Goal: Check status

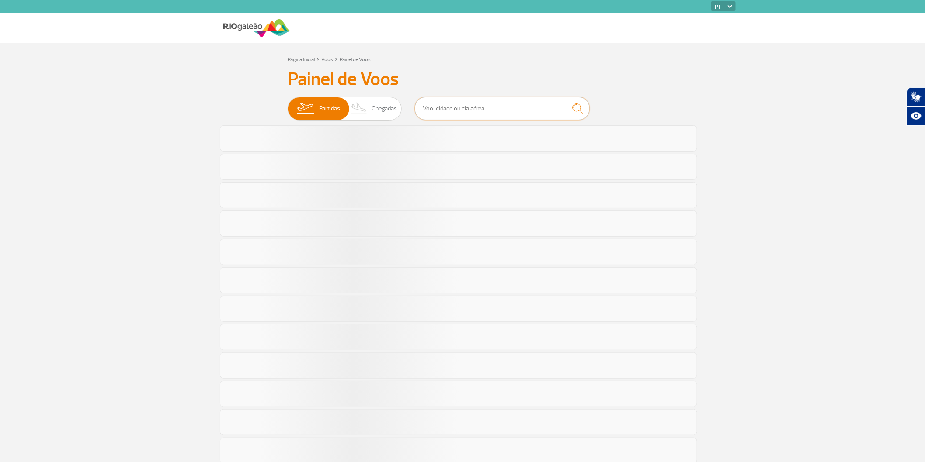
click at [442, 108] on input "text" at bounding box center [502, 108] width 175 height 23
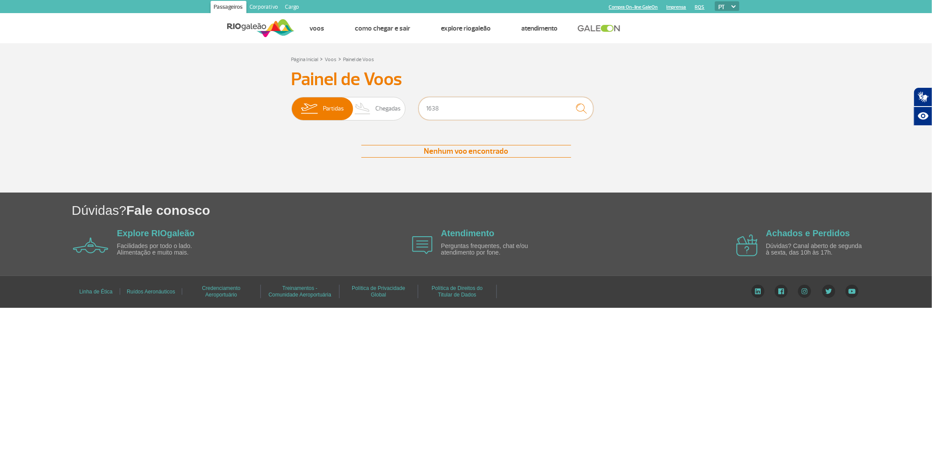
type input "1638"
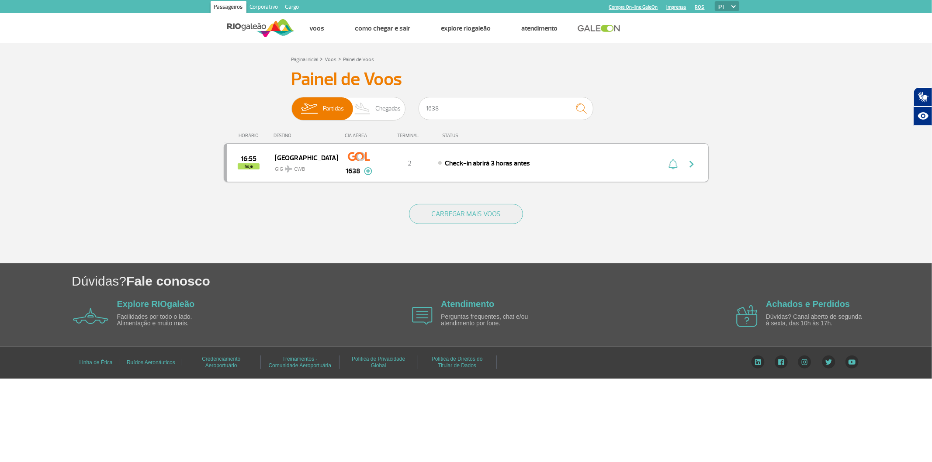
click at [325, 182] on div "16:55 hoje [GEOGRAPHIC_DATA] GIG CWB 1638 2 Check-in abrirá 3 horas antes Parce…" at bounding box center [466, 162] width 485 height 39
click at [700, 170] on button "button" at bounding box center [694, 163] width 20 height 14
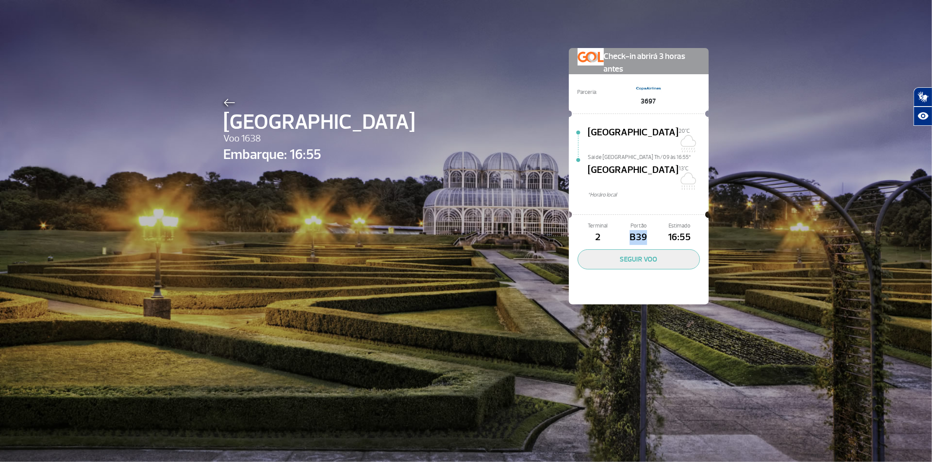
drag, startPoint x: 644, startPoint y: 229, endPoint x: 614, endPoint y: 229, distance: 29.7
click at [618, 230] on span "B39" at bounding box center [638, 237] width 41 height 15
drag, startPoint x: 172, startPoint y: 69, endPoint x: 170, endPoint y: 64, distance: 5.1
click at [172, 69] on div "Curitiba Voo 1638 Embarque: 16:55 Check-in abrirá 3 horas antes Parceria: 3697 …" at bounding box center [466, 231] width 932 height 462
